Goal: Contribute content: Contribute content

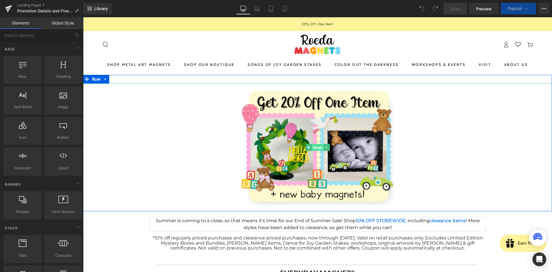
click at [314, 148] on span "Image" at bounding box center [317, 147] width 12 height 7
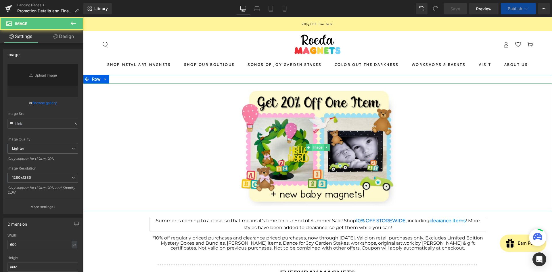
type input "[URL][DOMAIN_NAME]"
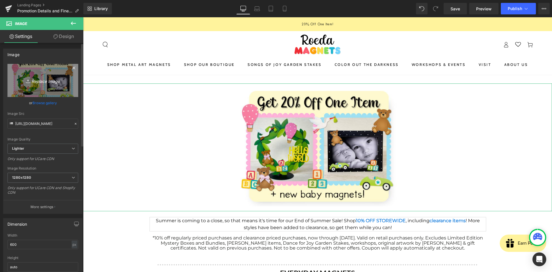
click at [41, 81] on icon "Replace Image" at bounding box center [43, 80] width 46 height 7
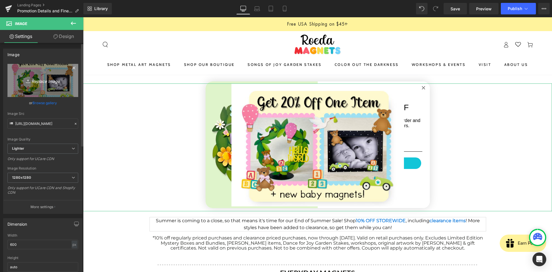
type input "C:\fakepath\Screenshot [DATE] 8.26.16 AM.png"
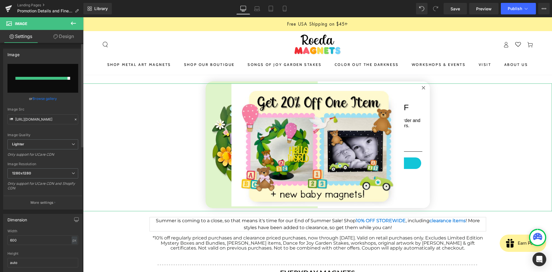
click at [59, 50] on div "Image" at bounding box center [42, 54] width 79 height 11
click at [43, 133] on div "Image Quality" at bounding box center [42, 135] width 71 height 4
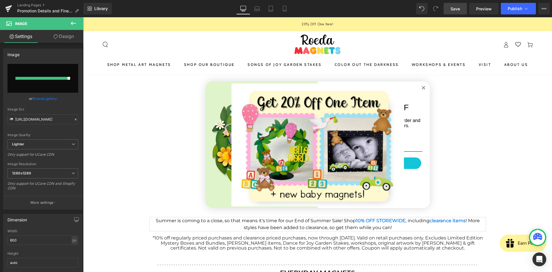
click at [450, 8] on link "Save" at bounding box center [454, 8] width 23 height 11
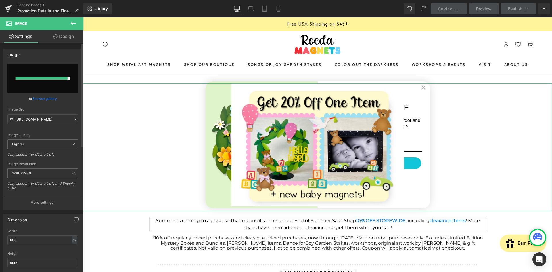
click at [60, 158] on div "Only support for UCare CDN" at bounding box center [42, 156] width 71 height 8
